Goal: Task Accomplishment & Management: Use online tool/utility

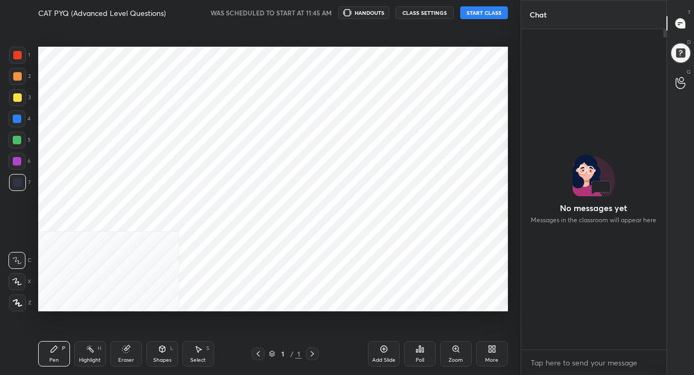
scroll to position [229, 142]
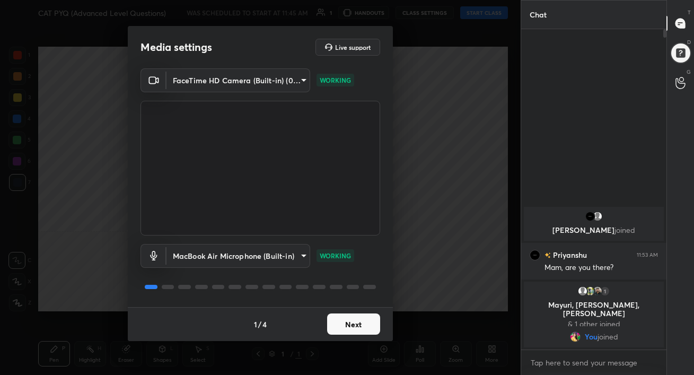
click at [356, 323] on button "Next" at bounding box center [353, 323] width 53 height 21
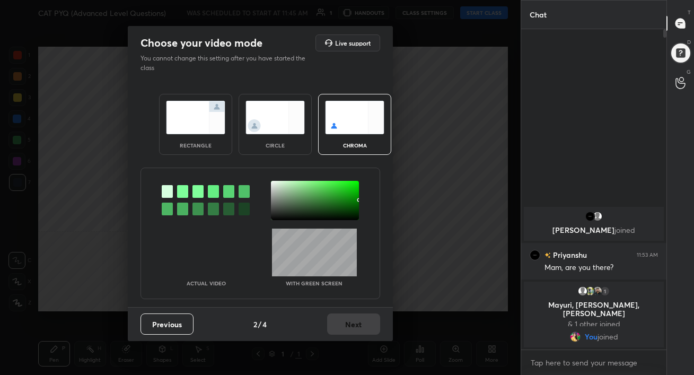
click at [198, 132] on img at bounding box center [195, 117] width 59 height 33
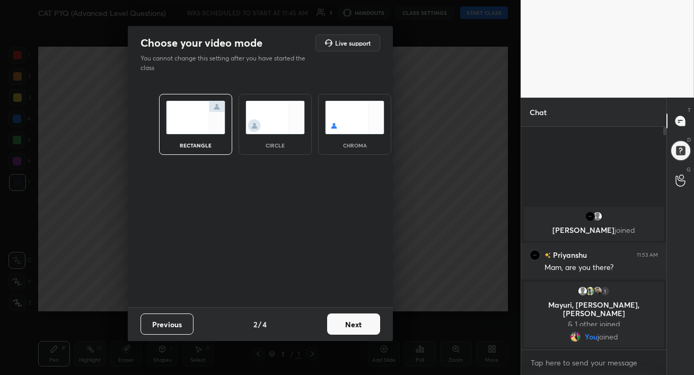
scroll to position [131, 142]
click at [361, 329] on button "Next" at bounding box center [353, 323] width 53 height 21
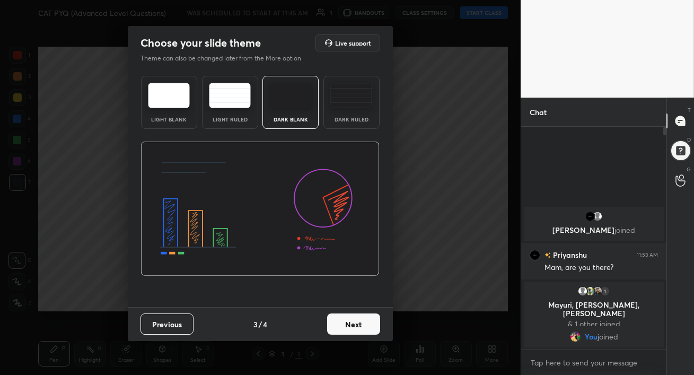
click at [353, 83] on img at bounding box center [351, 95] width 42 height 25
click at [350, 326] on button "Next" at bounding box center [353, 323] width 53 height 21
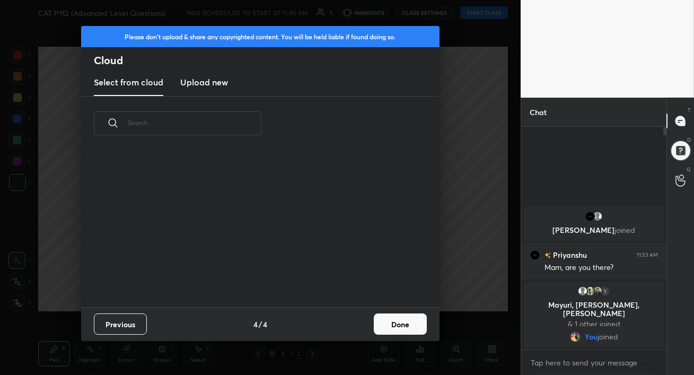
scroll to position [156, 340]
click at [391, 325] on button "Done" at bounding box center [400, 323] width 53 height 21
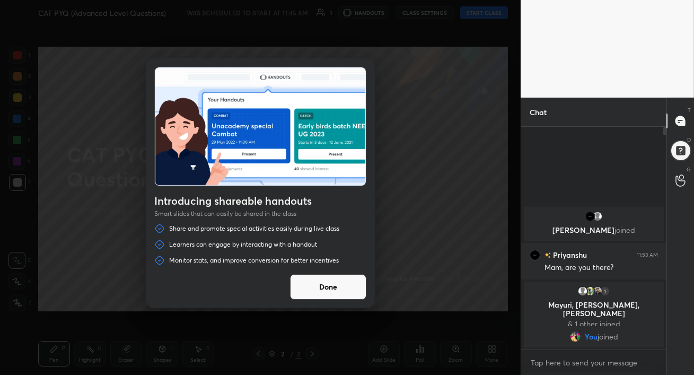
click at [315, 299] on button "Done" at bounding box center [328, 286] width 76 height 25
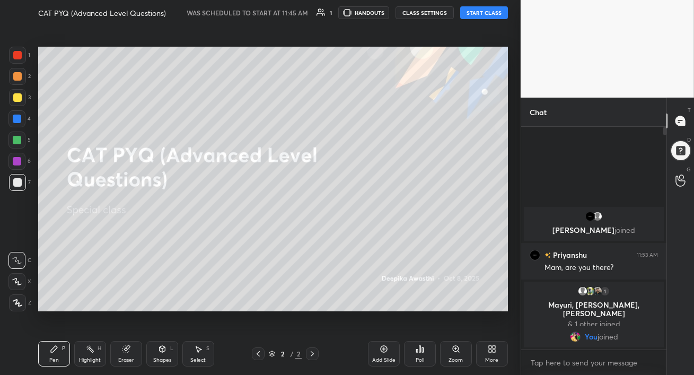
click at [484, 13] on button "START CLASS" at bounding box center [484, 12] width 48 height 13
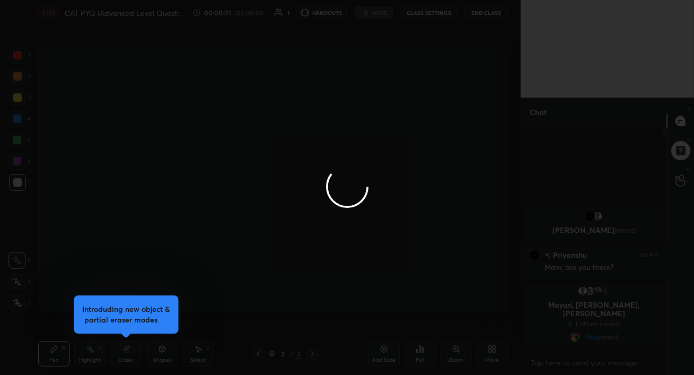
click at [382, 13] on div at bounding box center [347, 187] width 694 height 375
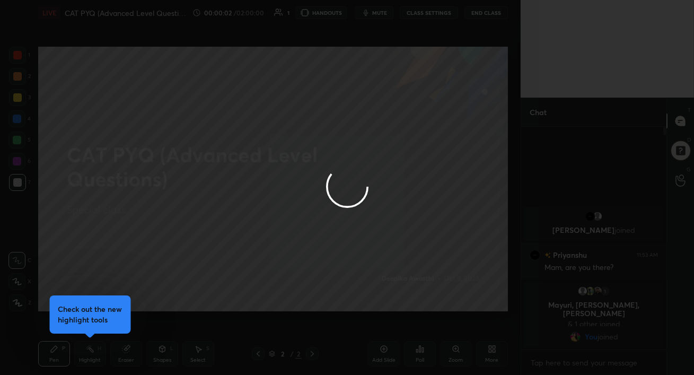
click at [382, 13] on div at bounding box center [347, 187] width 694 height 375
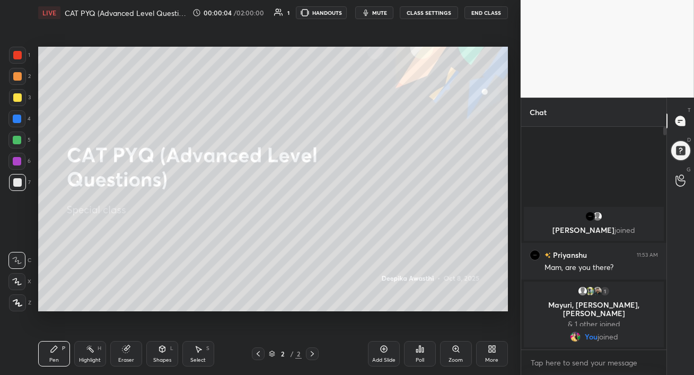
click at [382, 13] on span "mute" at bounding box center [379, 12] width 15 height 7
click at [484, 9] on button "End Class" at bounding box center [485, 12] width 43 height 13
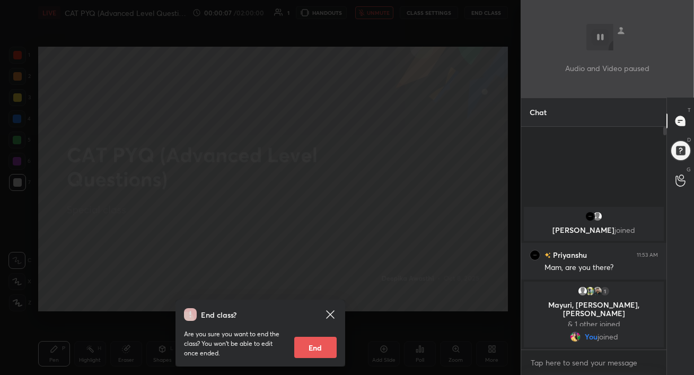
click at [310, 350] on button "End" at bounding box center [315, 347] width 42 height 21
type textarea "x"
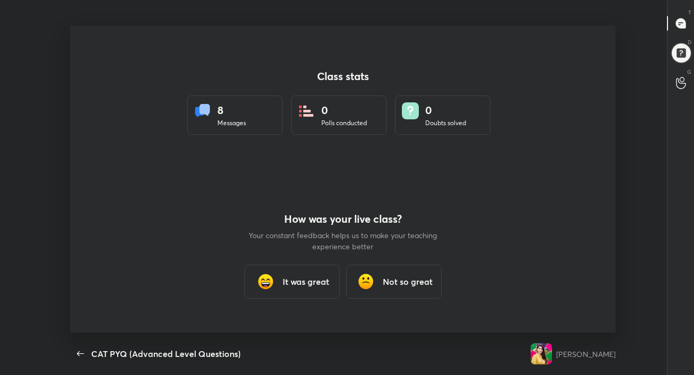
scroll to position [307, 686]
click at [297, 283] on h3 "It was great" at bounding box center [306, 281] width 47 height 13
